Goal: Transaction & Acquisition: Obtain resource

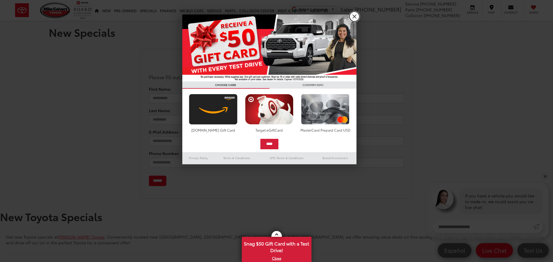
click at [355, 16] on link "X" at bounding box center [354, 17] width 10 height 10
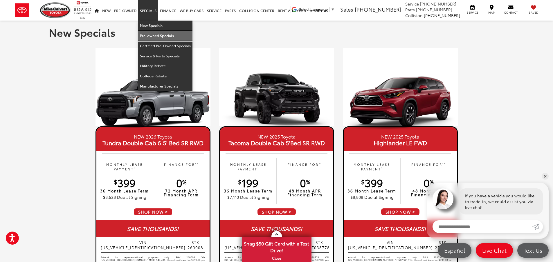
click at [157, 38] on link "Pre-owned Specials" at bounding box center [165, 36] width 54 height 10
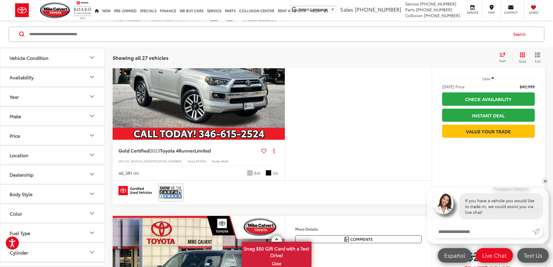
click at [47, 174] on button "Dealership" at bounding box center [52, 173] width 104 height 19
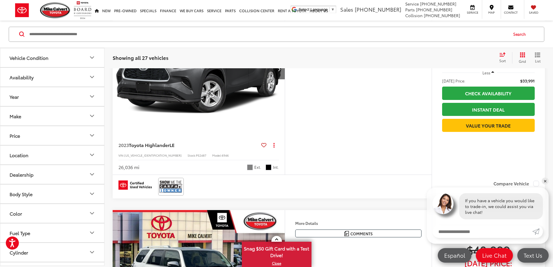
scroll to position [116, 0]
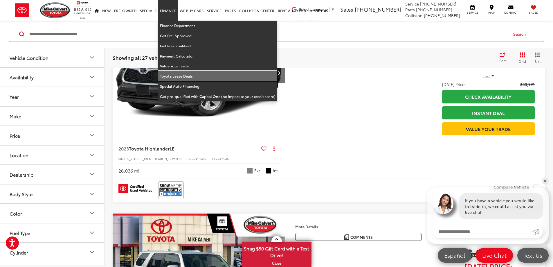
click at [187, 75] on link "Toyota Lease Deals" at bounding box center [217, 76] width 119 height 10
